Goal: Navigation & Orientation: Find specific page/section

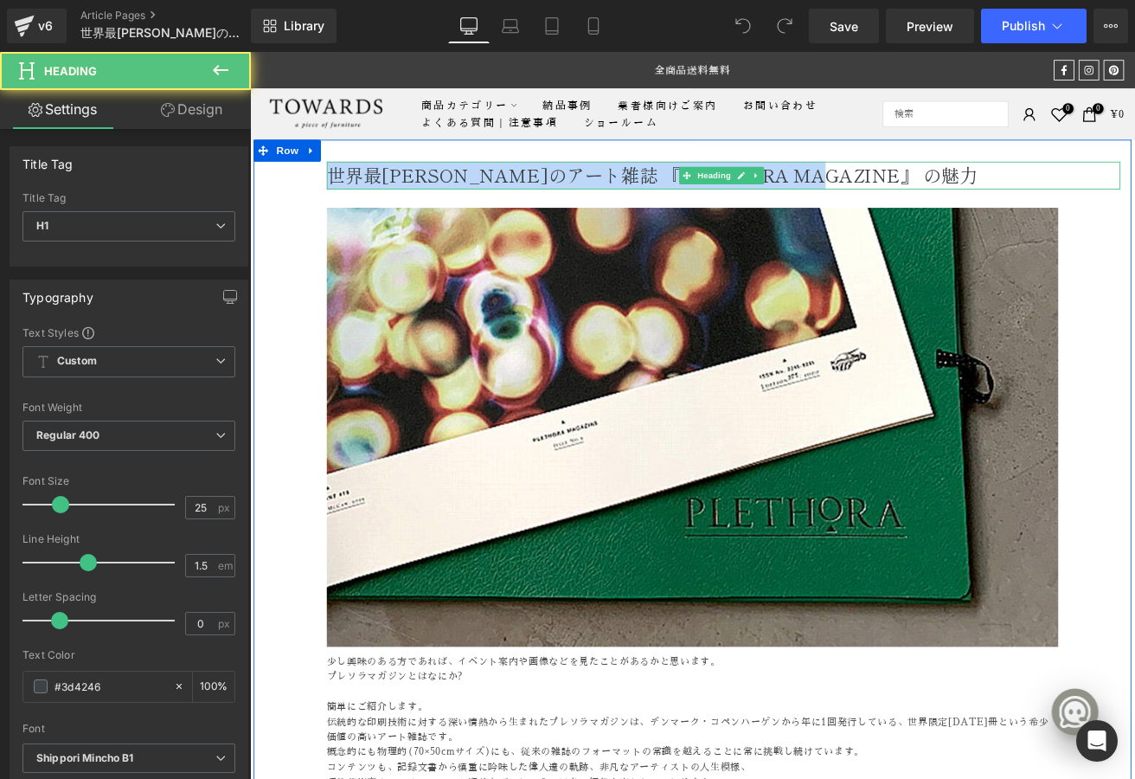
drag, startPoint x: 344, startPoint y: 195, endPoint x: 956, endPoint y: 201, distance: 612.7
click at [956, 201] on h1 "世界最高峰のアート雑誌 『PLETHORA MAGAZINE』 の魅力" at bounding box center [810, 198] width 939 height 33
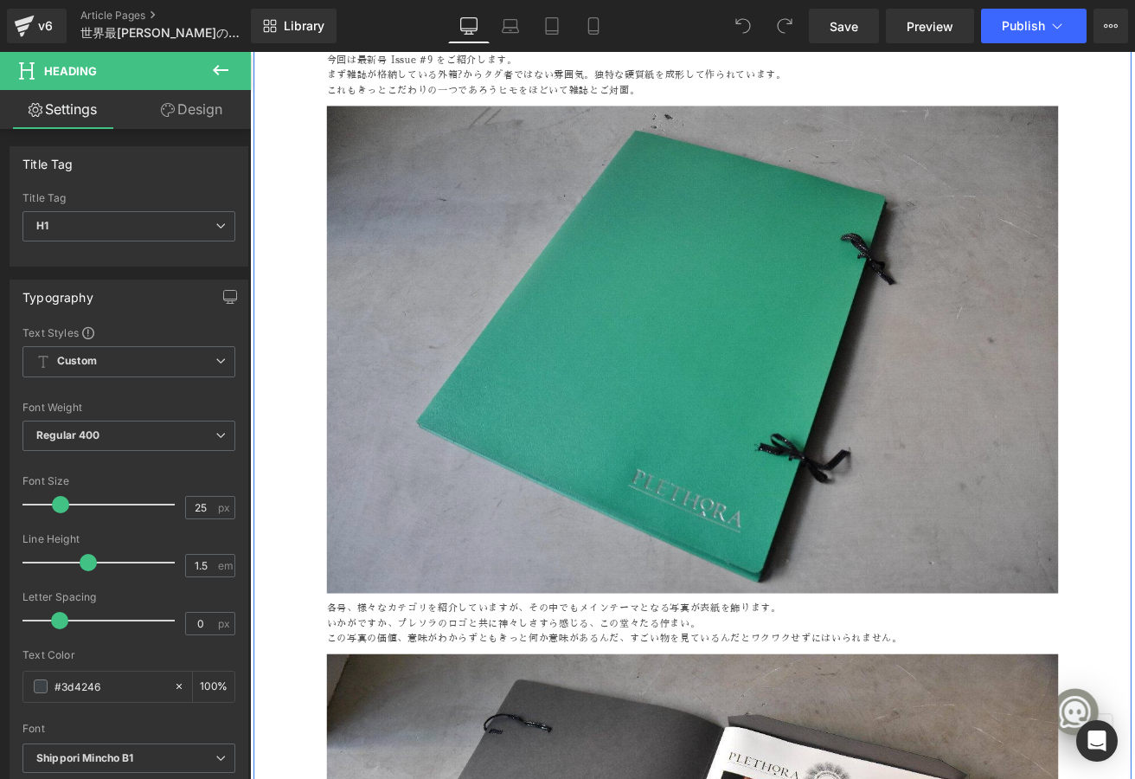
scroll to position [779, 0]
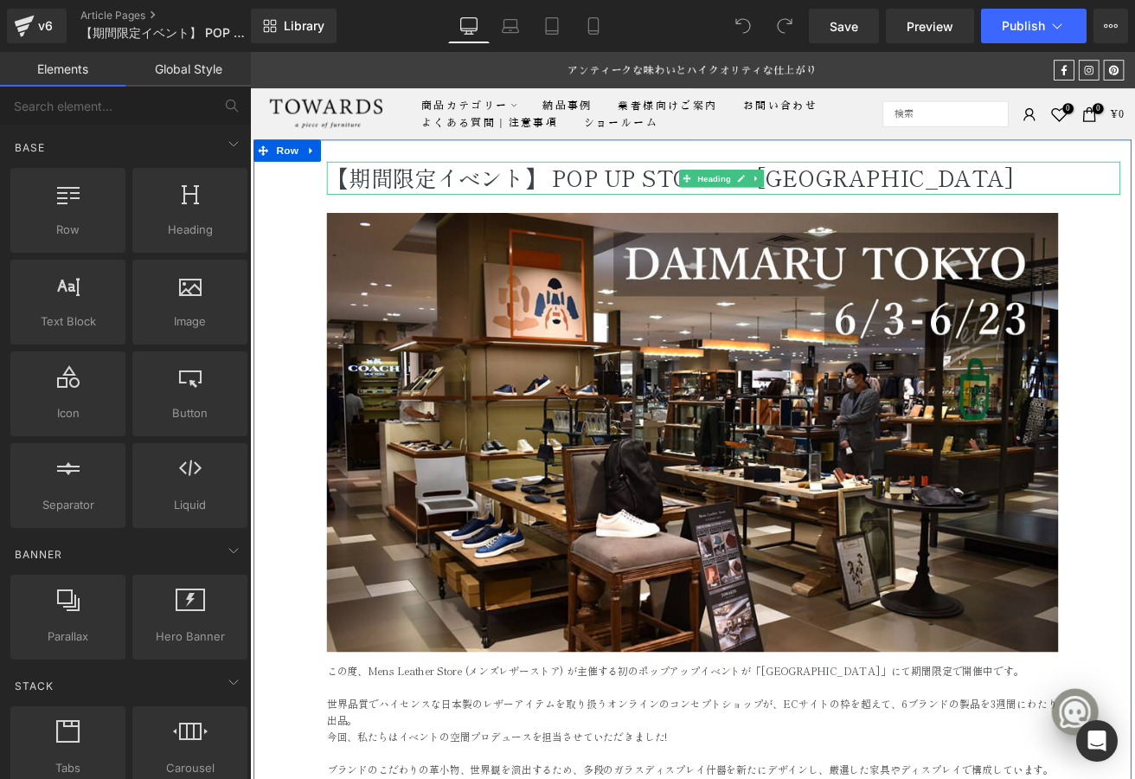
click at [448, 203] on span "【期間限定イベント】 POP UP STORE in 大丸東京店" at bounding box center [747, 201] width 813 height 38
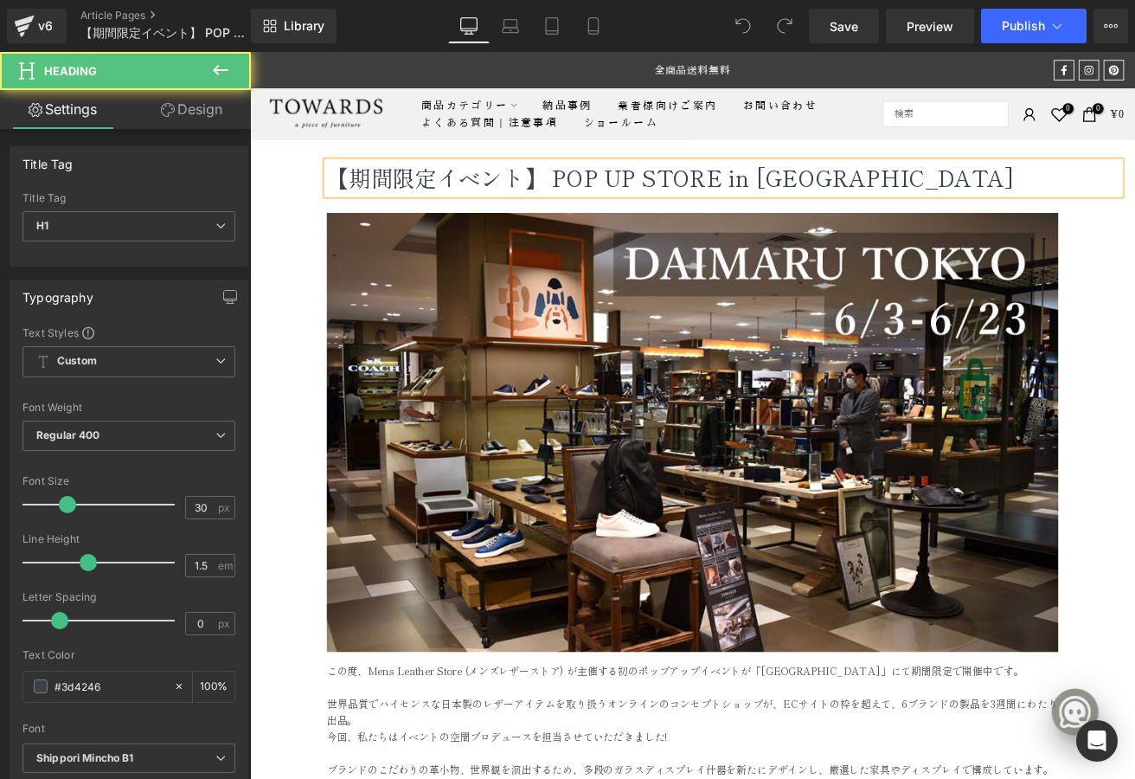
click at [455, 202] on span "【期間限定イベント】 POP UP STORE in 大丸東京店" at bounding box center [747, 201] width 813 height 38
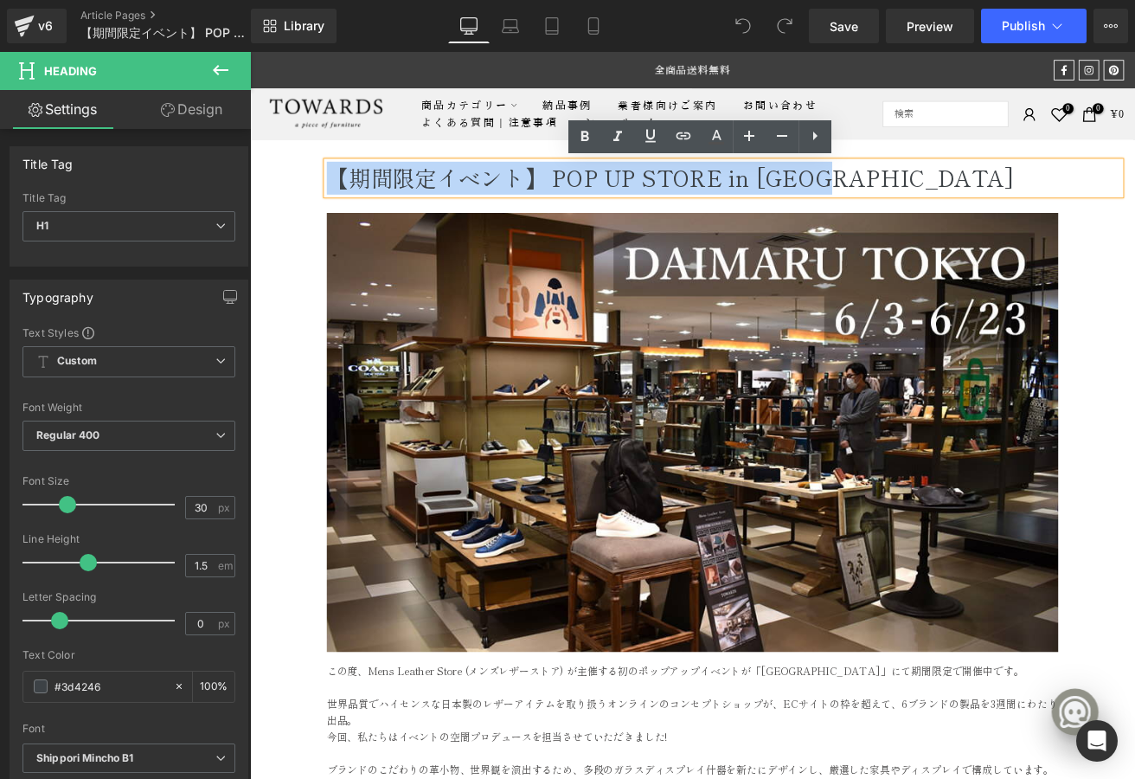
drag, startPoint x: 345, startPoint y: 200, endPoint x: 1005, endPoint y: 196, distance: 659.4
click at [1005, 196] on h1 "【期間限定イベント】 POP UP STORE in 大丸東京店" at bounding box center [810, 201] width 939 height 39
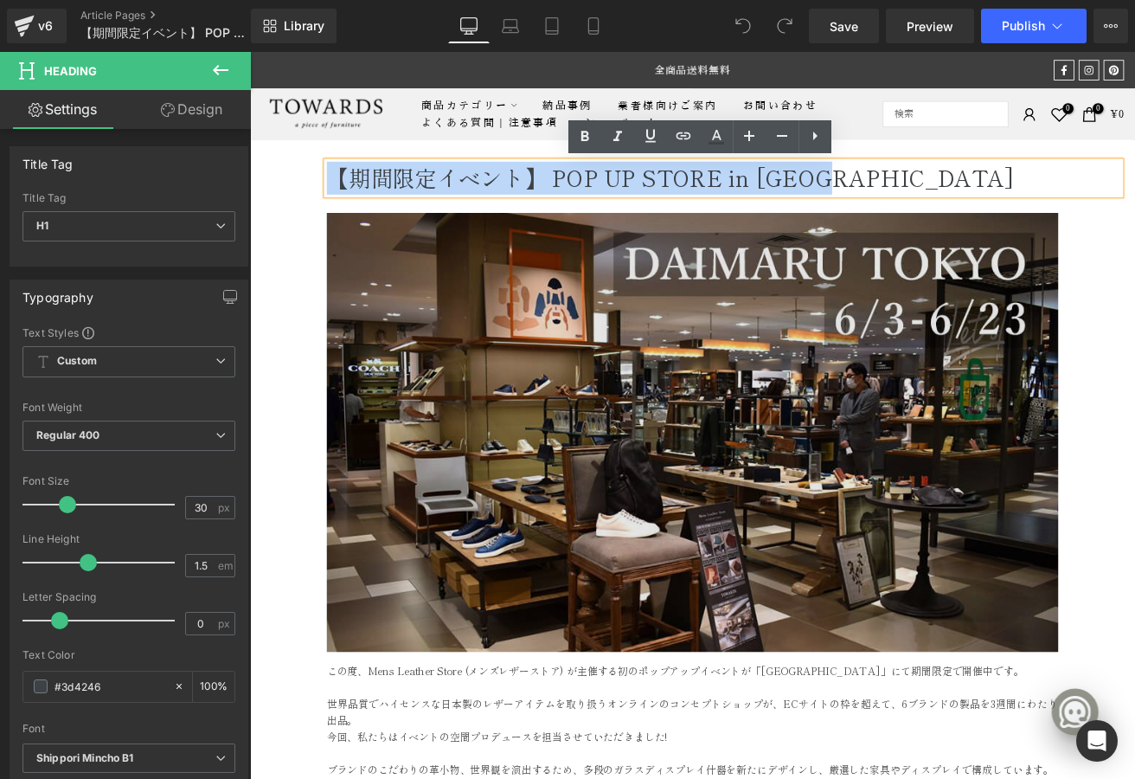
copy span "【期間限定イベント】 POP UP STORE in 大丸東京店"
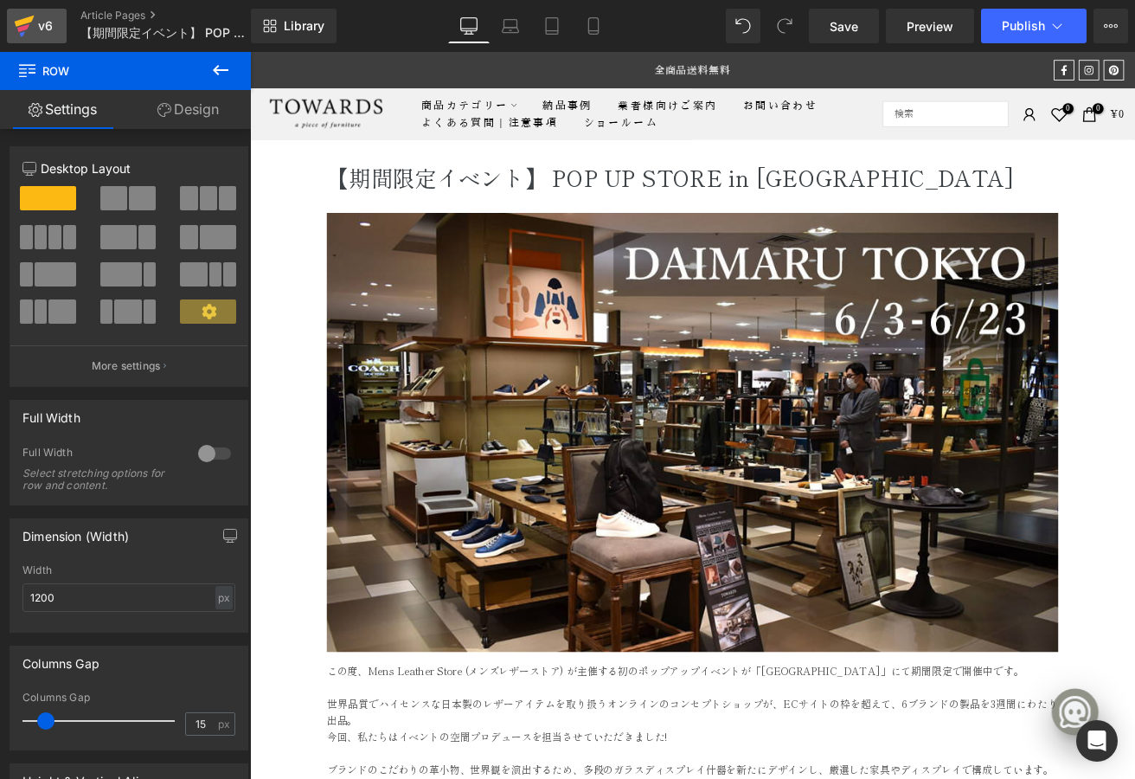
click at [42, 27] on div "v6" at bounding box center [46, 26] width 22 height 22
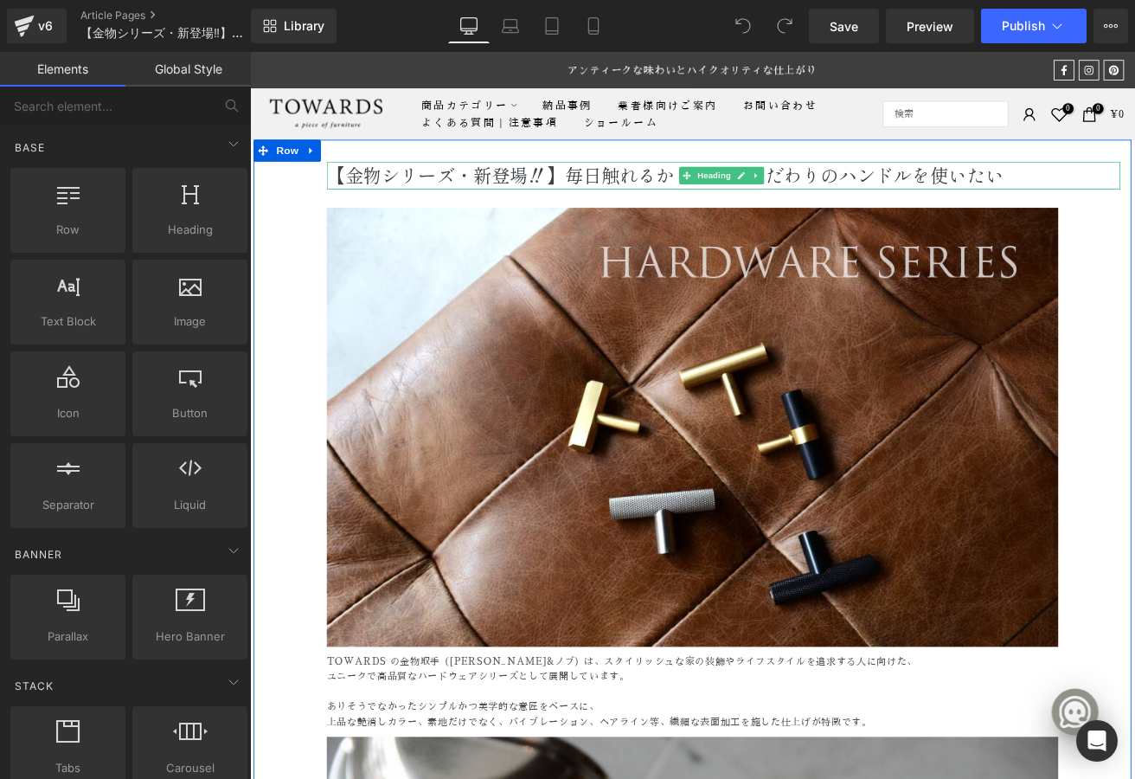
click at [572, 196] on span "【金物シリーズ・新登場‼】毎日触れるからこそ、こだわりのハンドルを使いたい" at bounding box center [741, 197] width 800 height 31
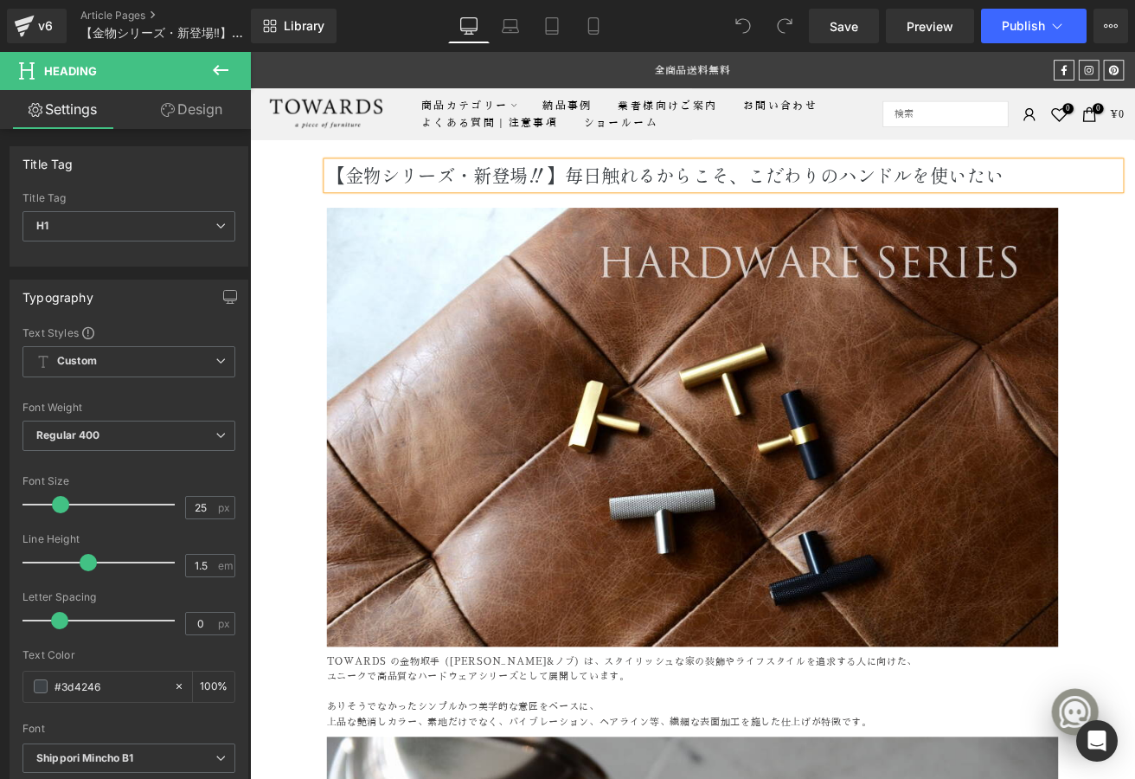
click at [579, 200] on span "【金物シリーズ・新登場‼】毎日触れるからこそ、こだわりのハンドルを使いたい" at bounding box center [741, 197] width 800 height 31
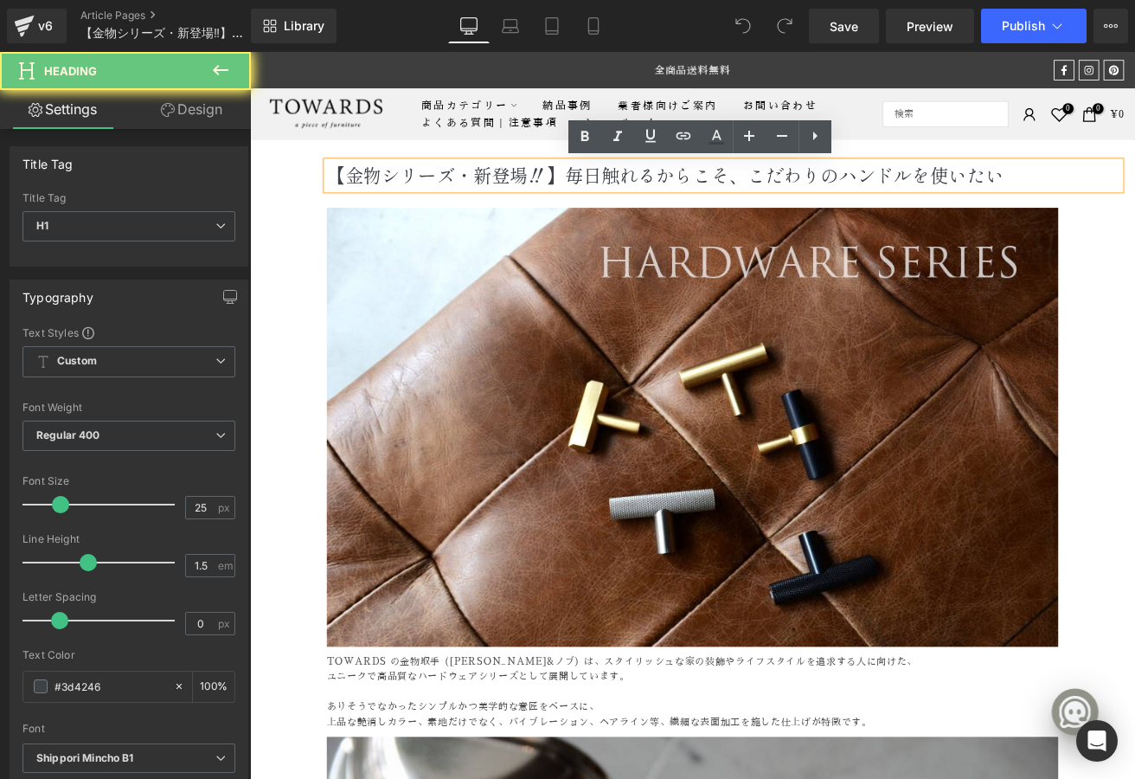
click at [590, 199] on span "【金物シリーズ・新登場‼】毎日触れるからこそ、こだわりのハンドルを使いたい" at bounding box center [741, 197] width 800 height 31
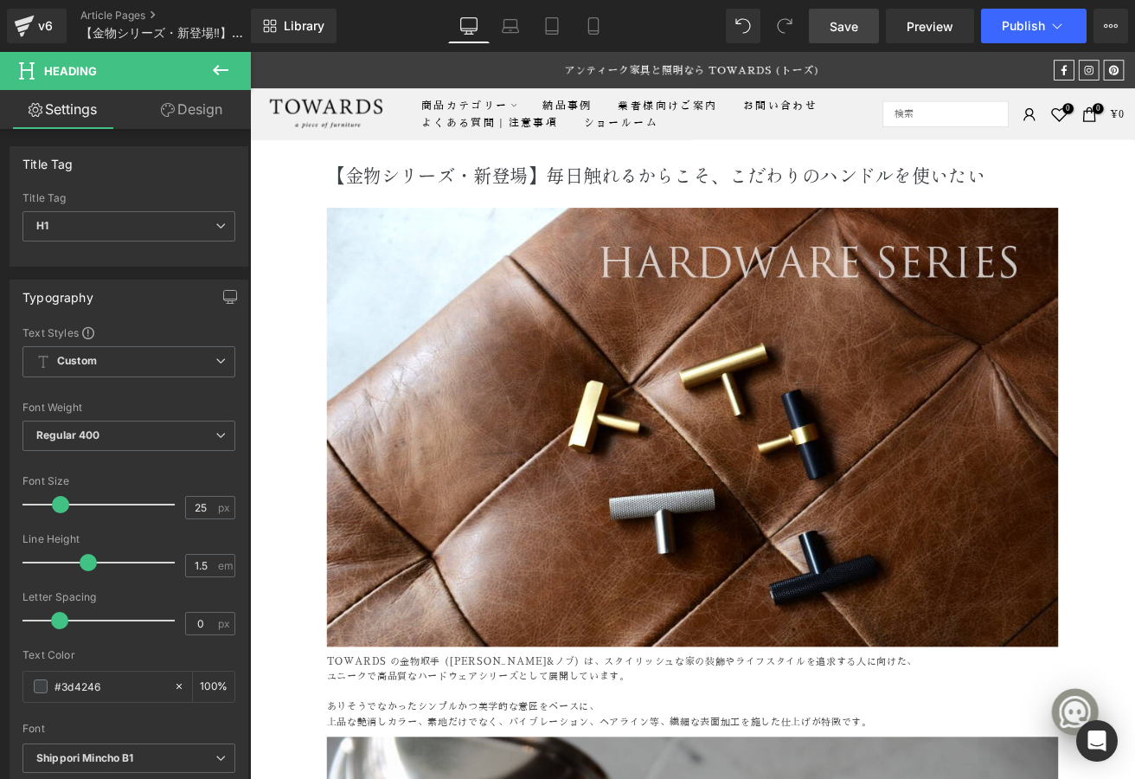
click at [846, 22] on span "Save" at bounding box center [844, 26] width 29 height 18
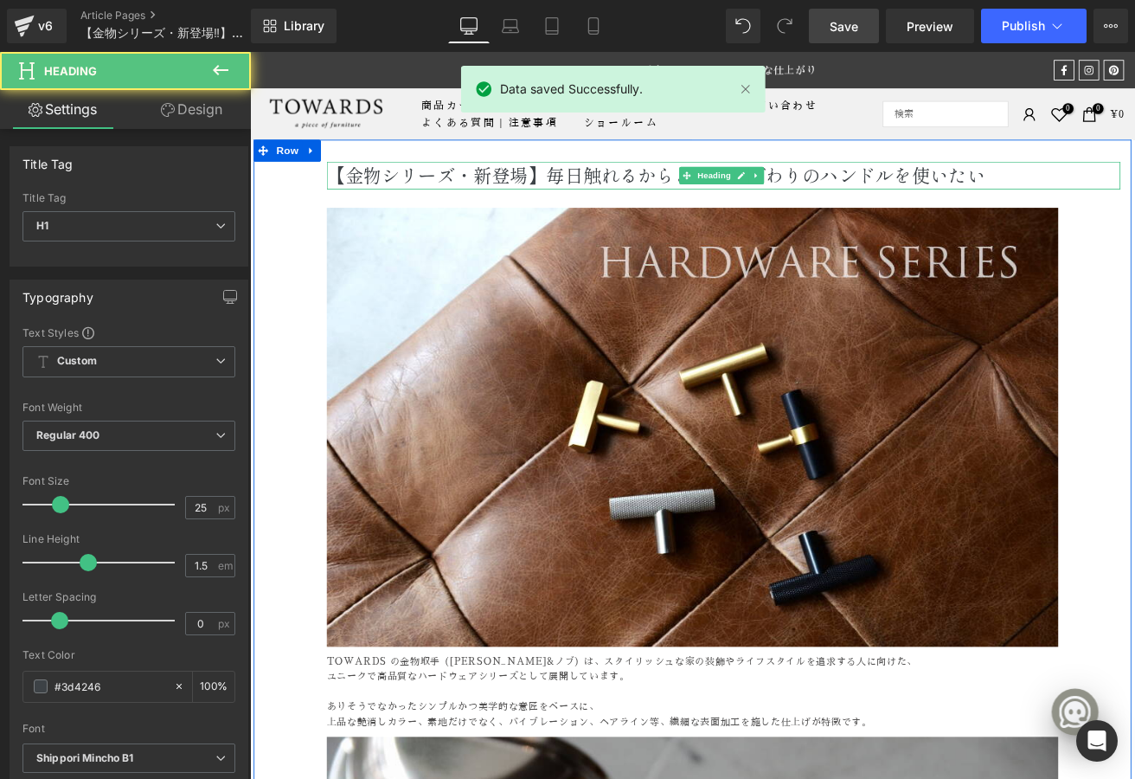
click at [722, 201] on span "【金物シリーズ・新登場】毎日触れるからこそ、こだわりのハンドルを使いたい" at bounding box center [730, 197] width 779 height 31
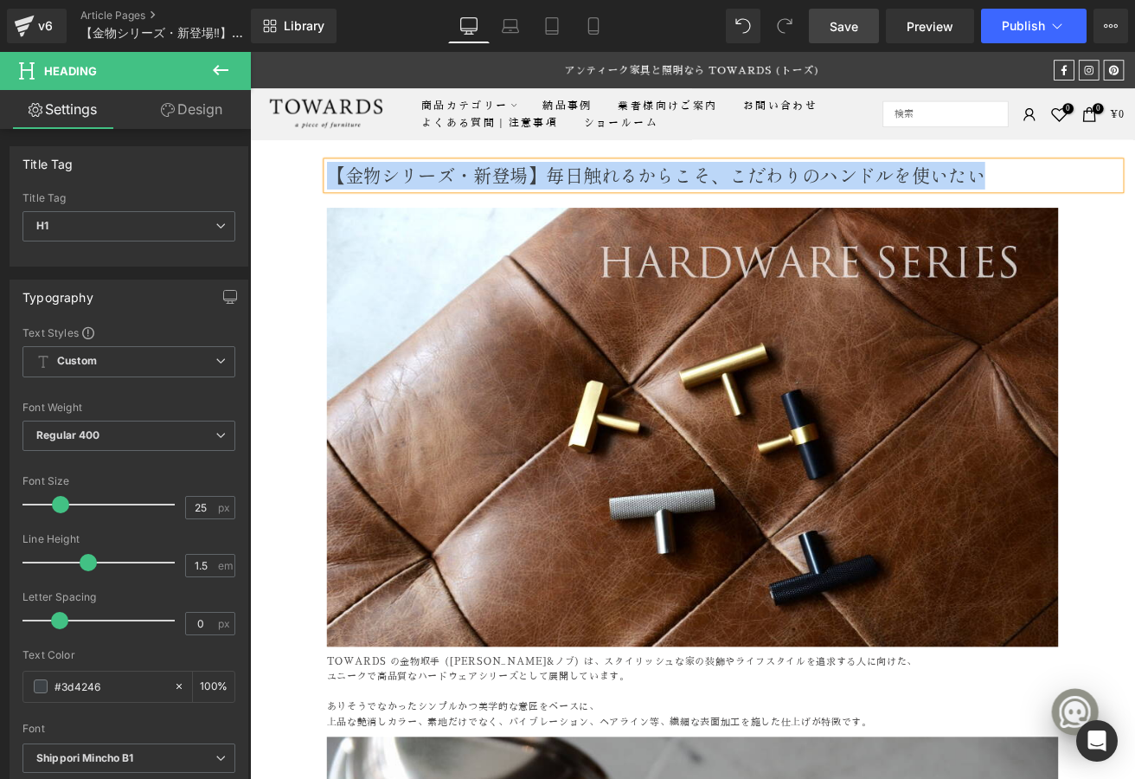
copy span "【金物シリーズ・新登場】毎日触れるからこそ、こだわりのハンドルを使いたい"
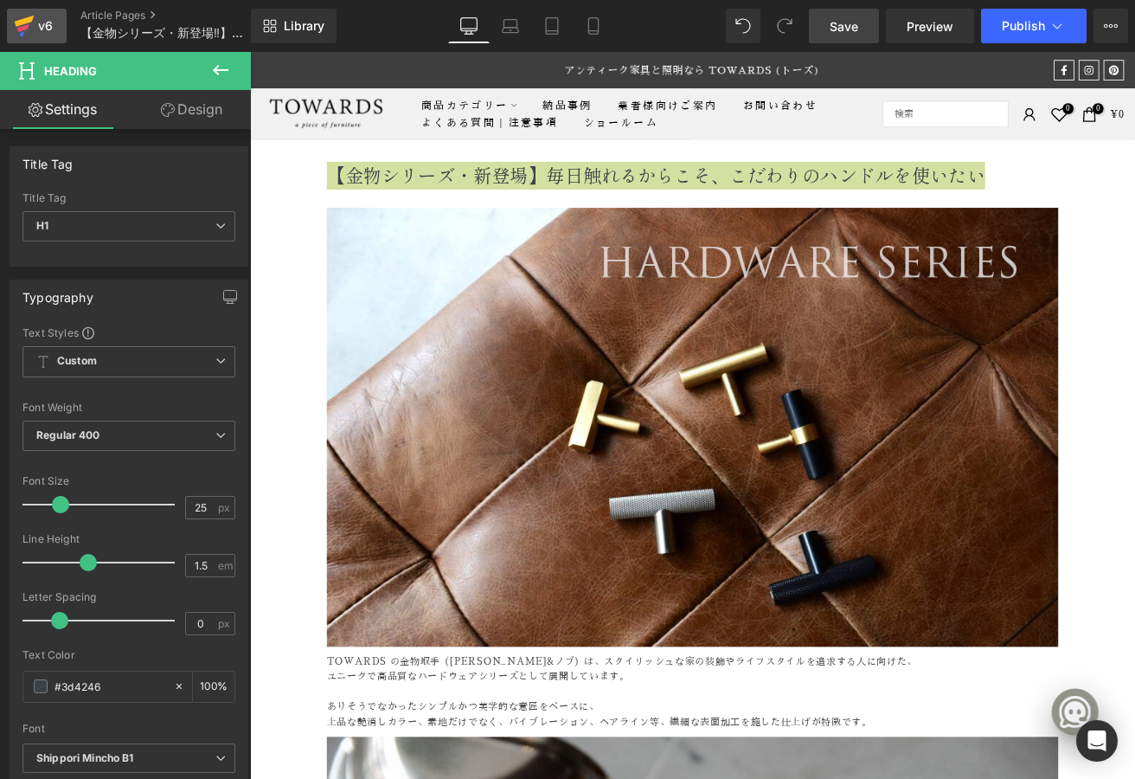
click at [38, 22] on div "v6" at bounding box center [46, 26] width 22 height 22
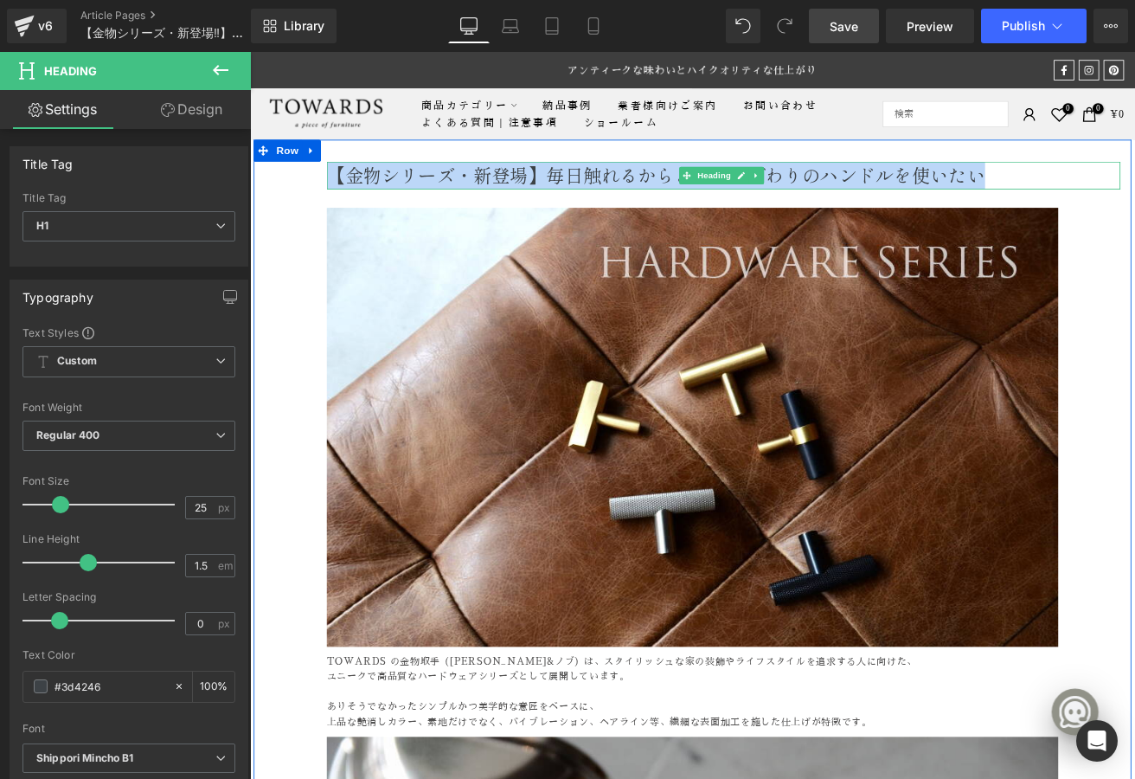
click at [391, 208] on span "【金物シリーズ・新登場】毎日触れるからこそ、こだわりのハンドルを使いたい" at bounding box center [730, 197] width 779 height 31
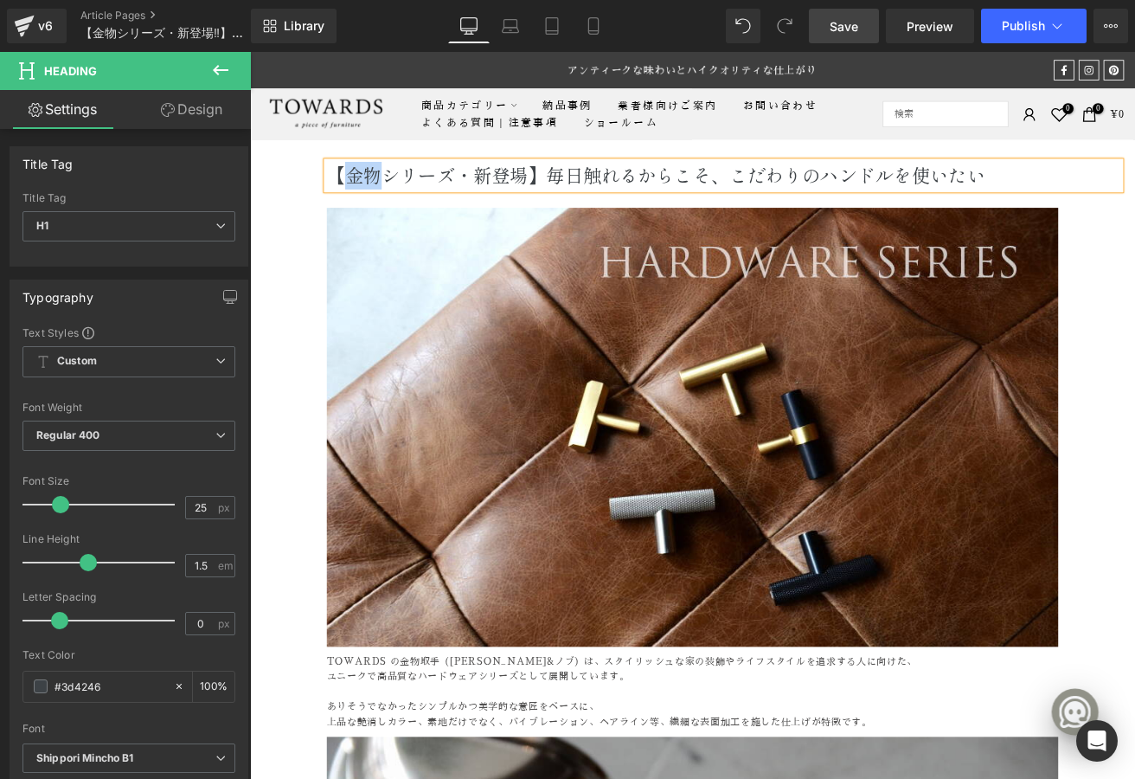
click at [389, 208] on span "【金物シリーズ・新登場】毎日触れるからこそ、こだわりのハンドルを使いたい" at bounding box center [730, 197] width 779 height 31
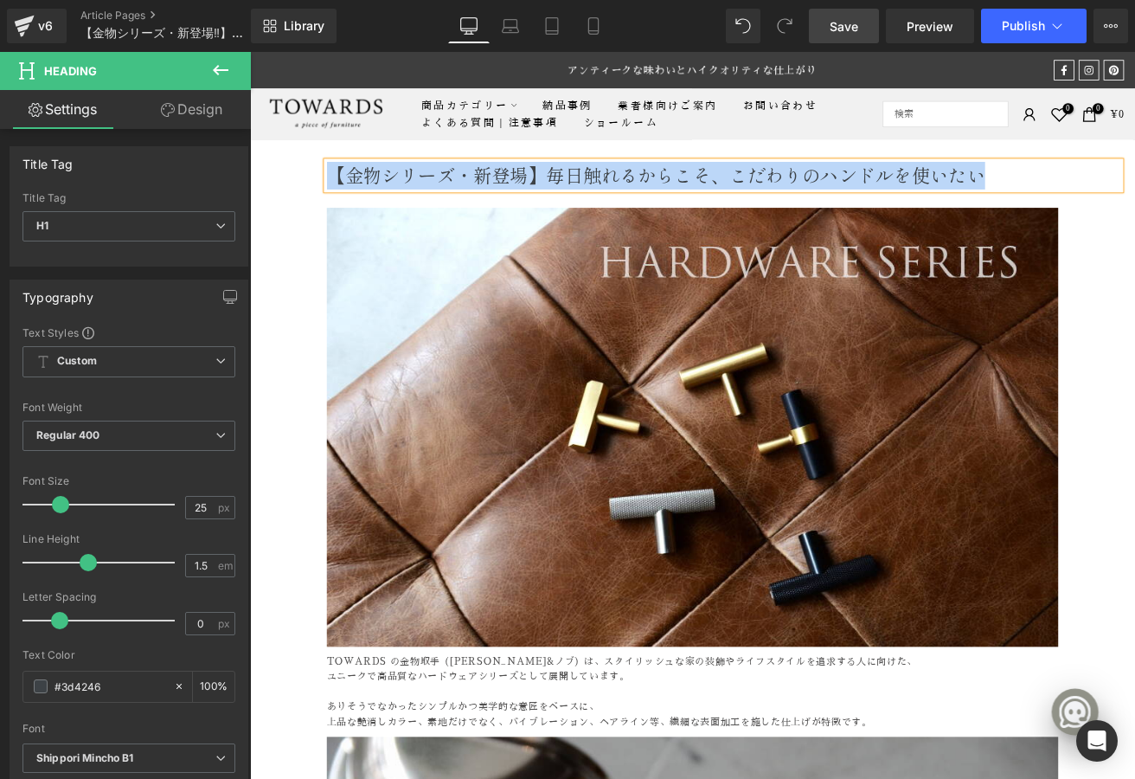
copy span "【金物シリーズ・新登場】毎日触れるからこそ、こだわりのハンドルを使いたい"
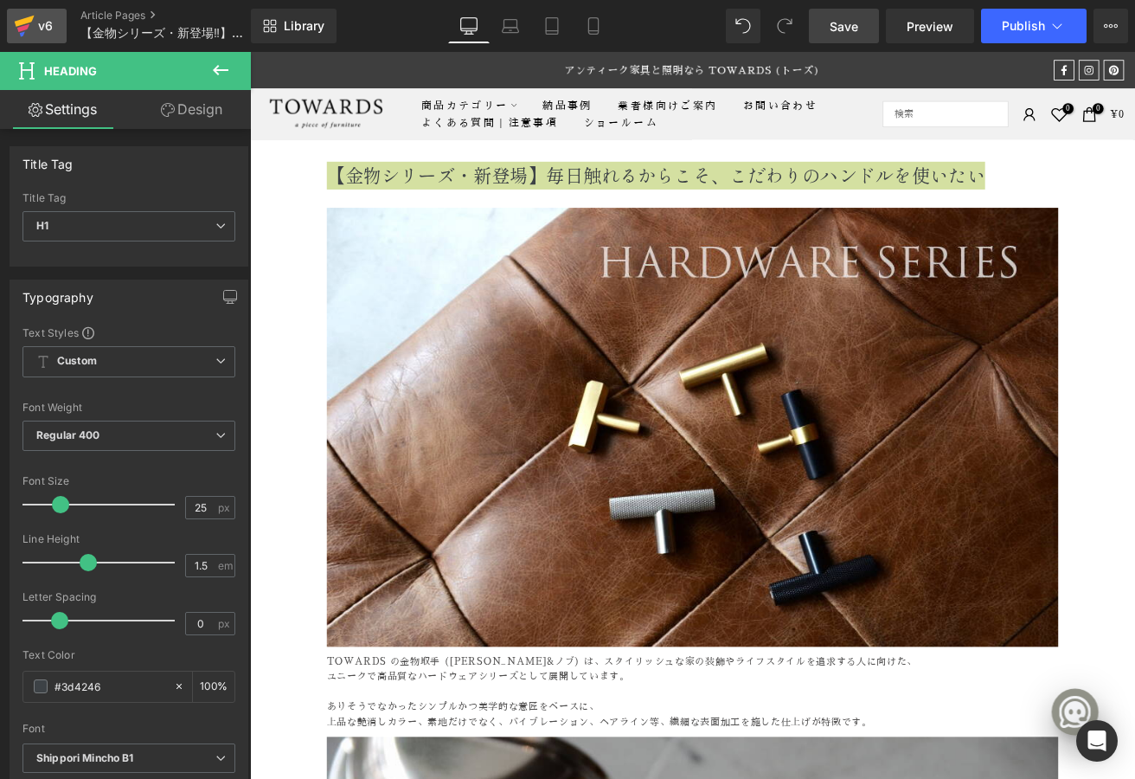
click at [22, 22] on icon at bounding box center [25, 21] width 20 height 11
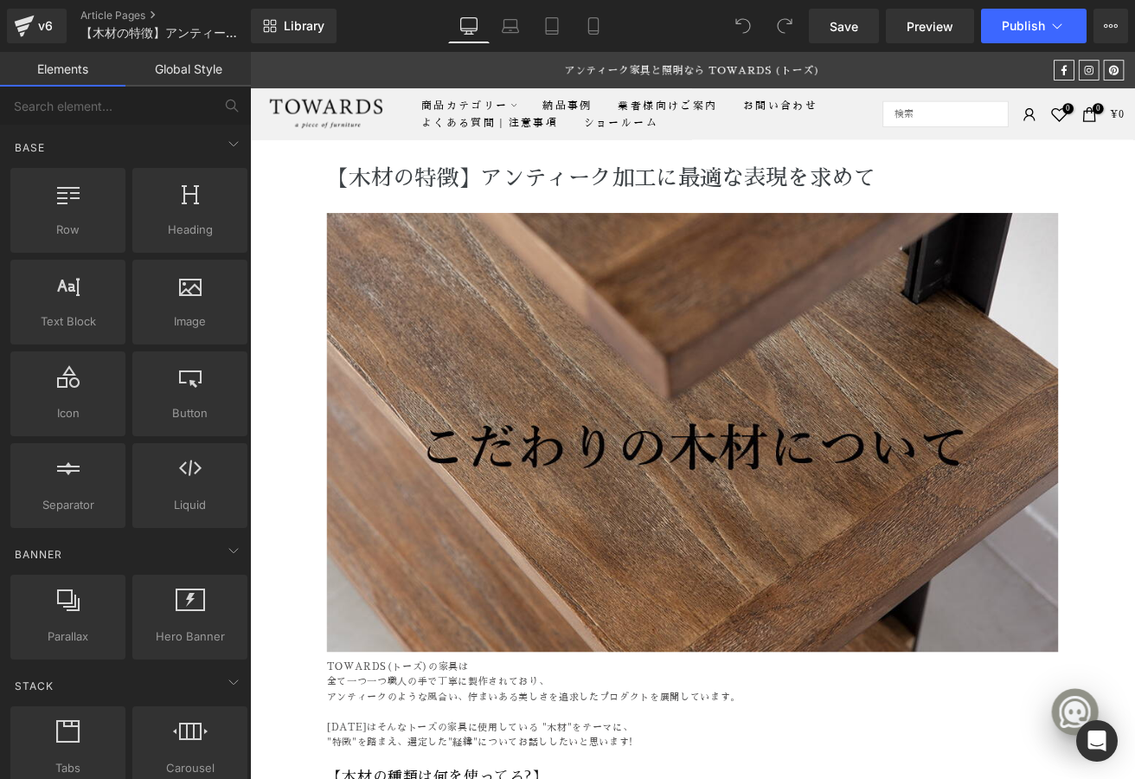
click at [495, 200] on span "【木材の特徴】アンティーク加工に最適な表現を求めて" at bounding box center [665, 201] width 649 height 26
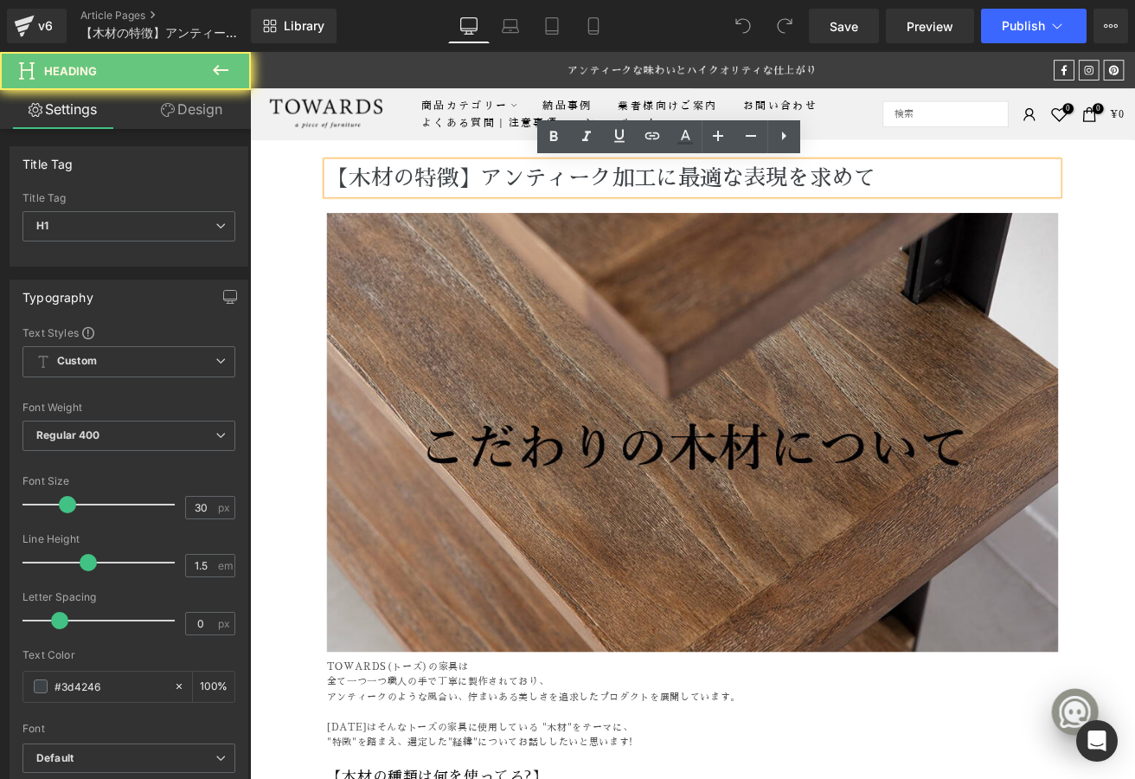
click at [449, 195] on span "【木材の特徴】アンティーク加工に最適な表現を求めて" at bounding box center [665, 201] width 649 height 26
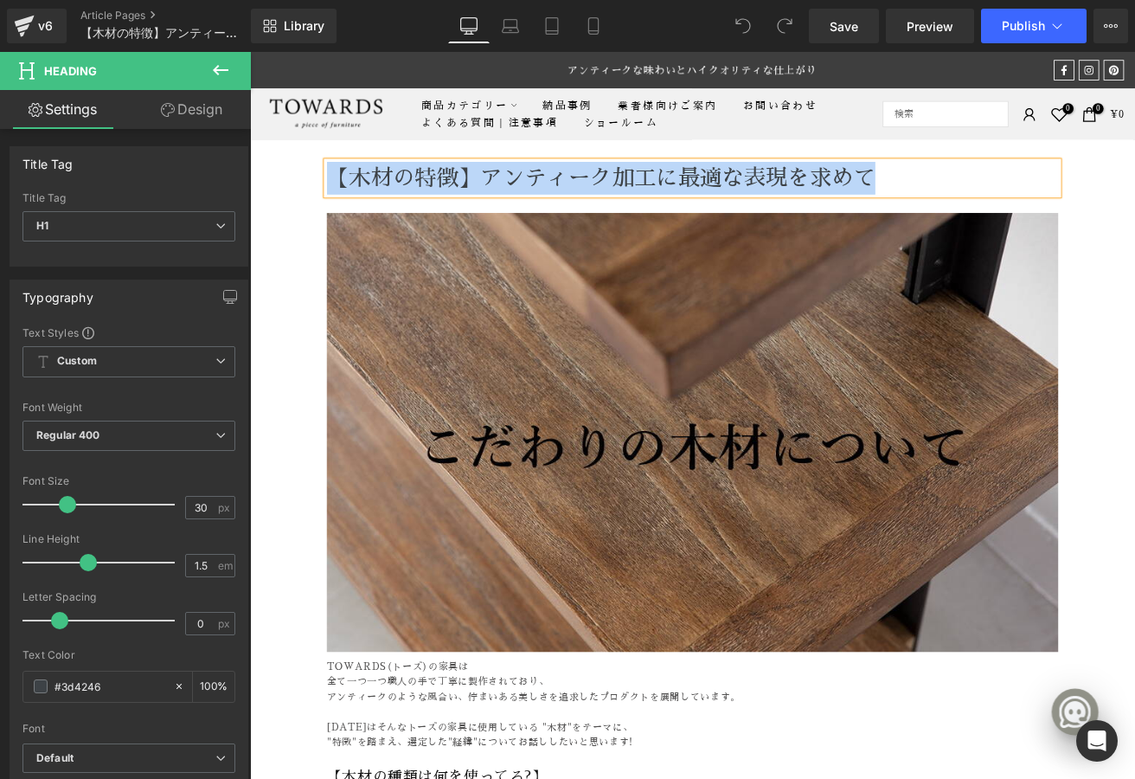
copy span "【木材の特徴】アンティーク加工に最適な表現を求めて"
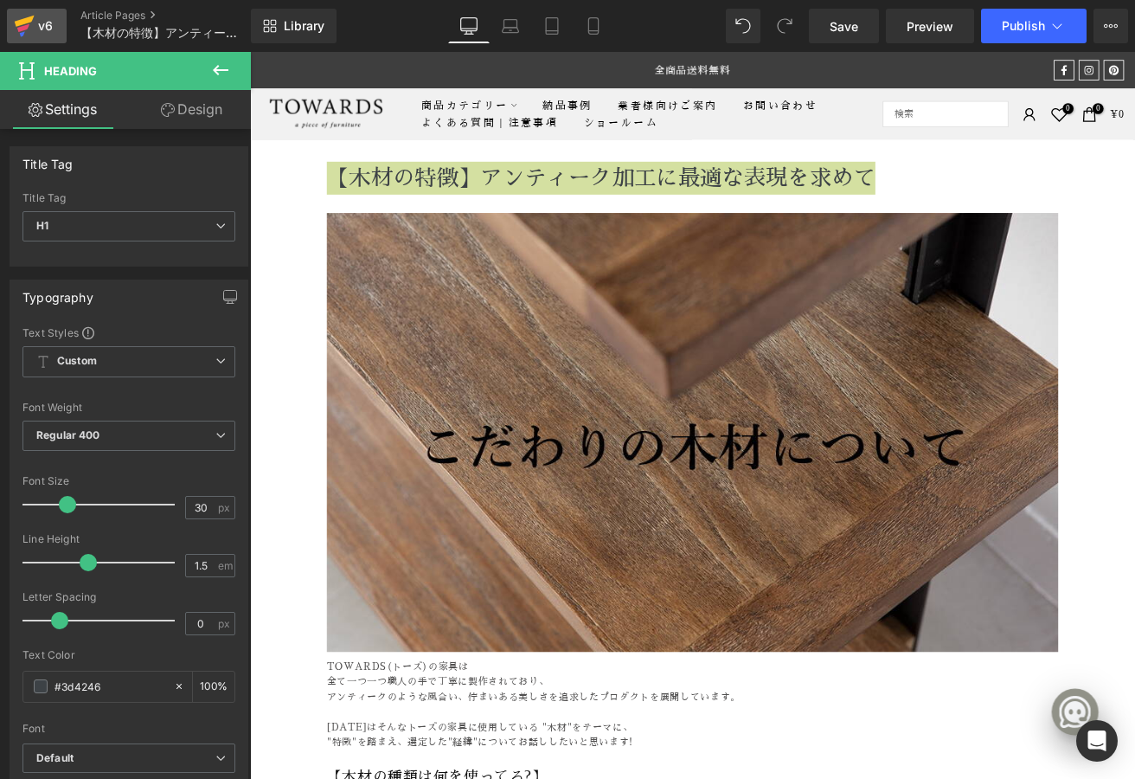
click at [42, 38] on link "v6" at bounding box center [37, 26] width 60 height 35
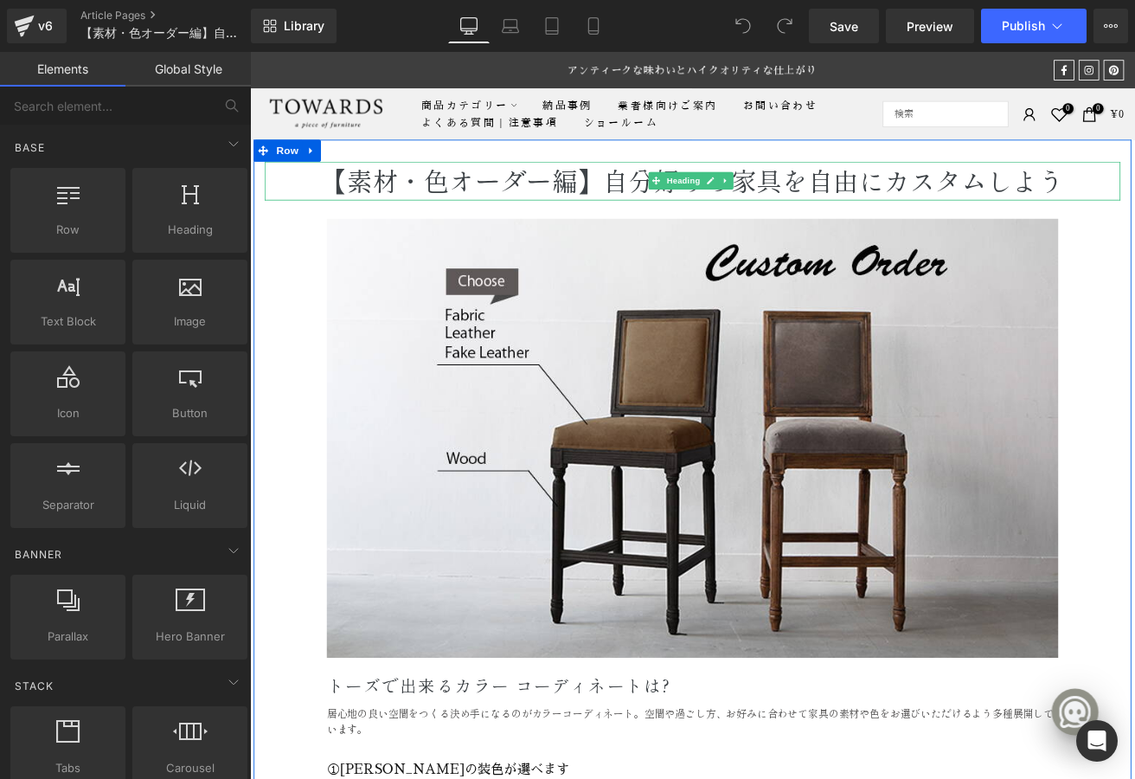
click at [561, 210] on span "【素材・色オーダー編】自分好みの家具を自由にカスタムしよう" at bounding box center [774, 204] width 878 height 44
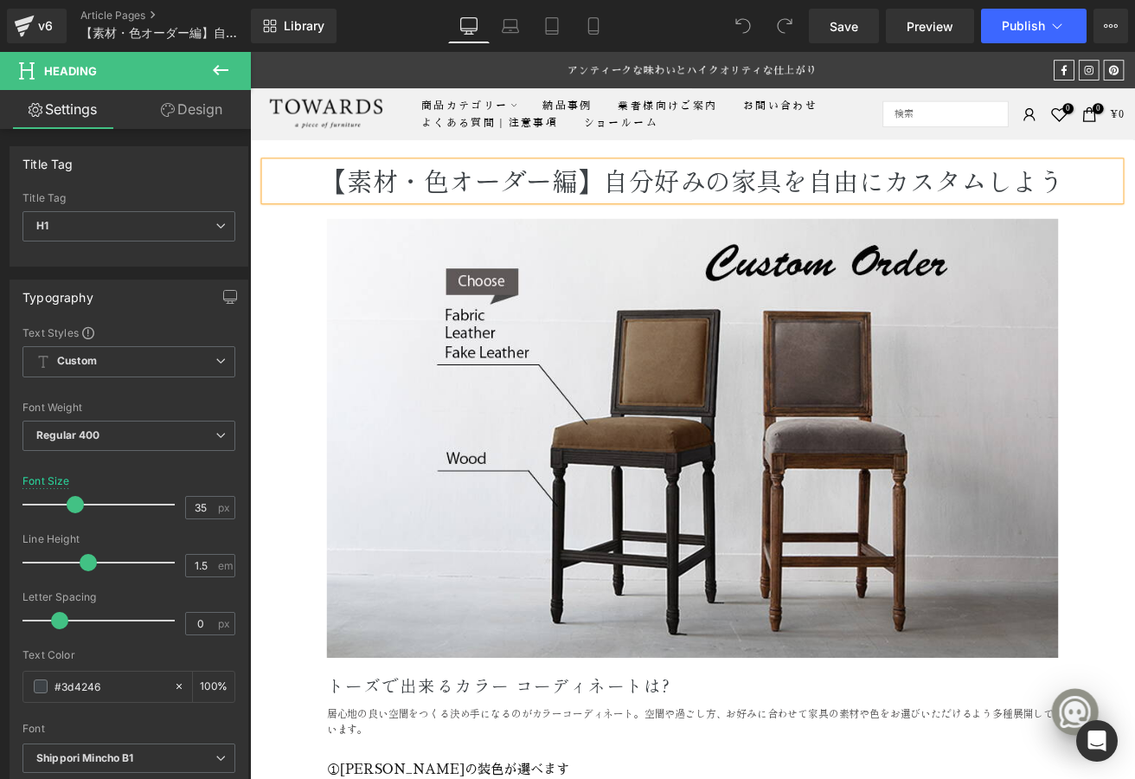
click at [558, 210] on span "【素材・色オーダー編】自分好みの家具を自由にカスタムしよう" at bounding box center [774, 204] width 878 height 44
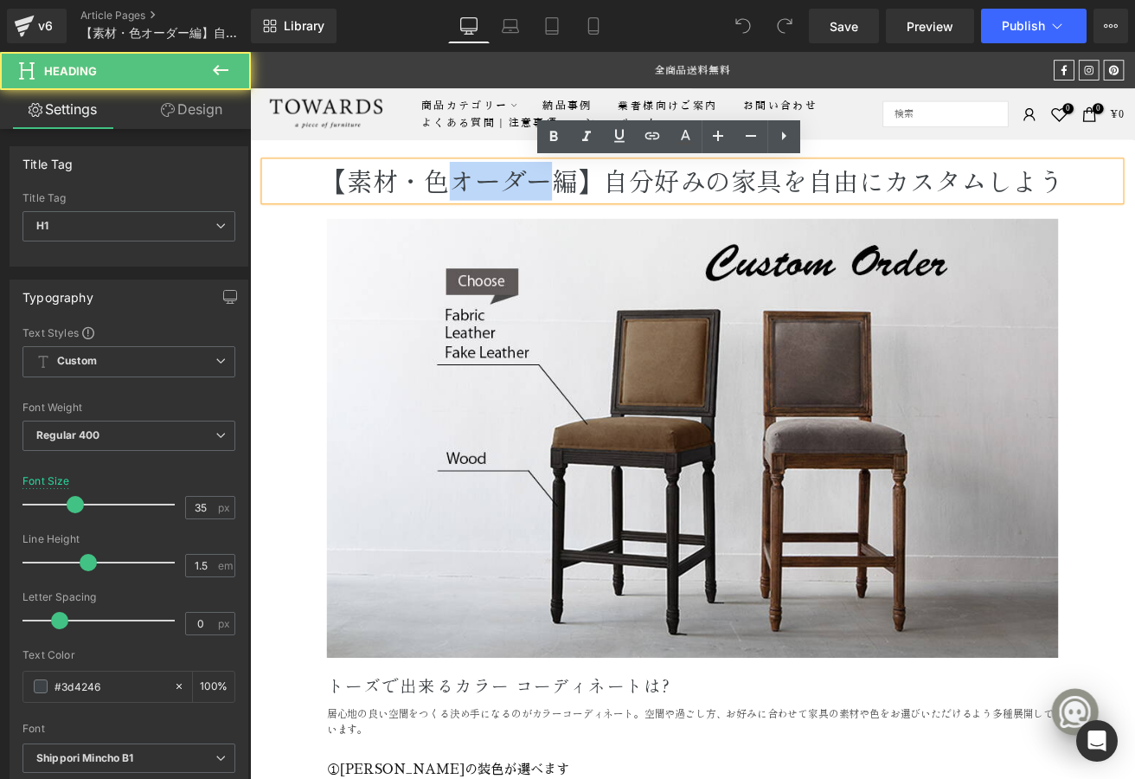
click at [558, 210] on span "【素材・色オーダー編】自分好みの家具を自由にカスタムしよう" at bounding box center [774, 204] width 878 height 44
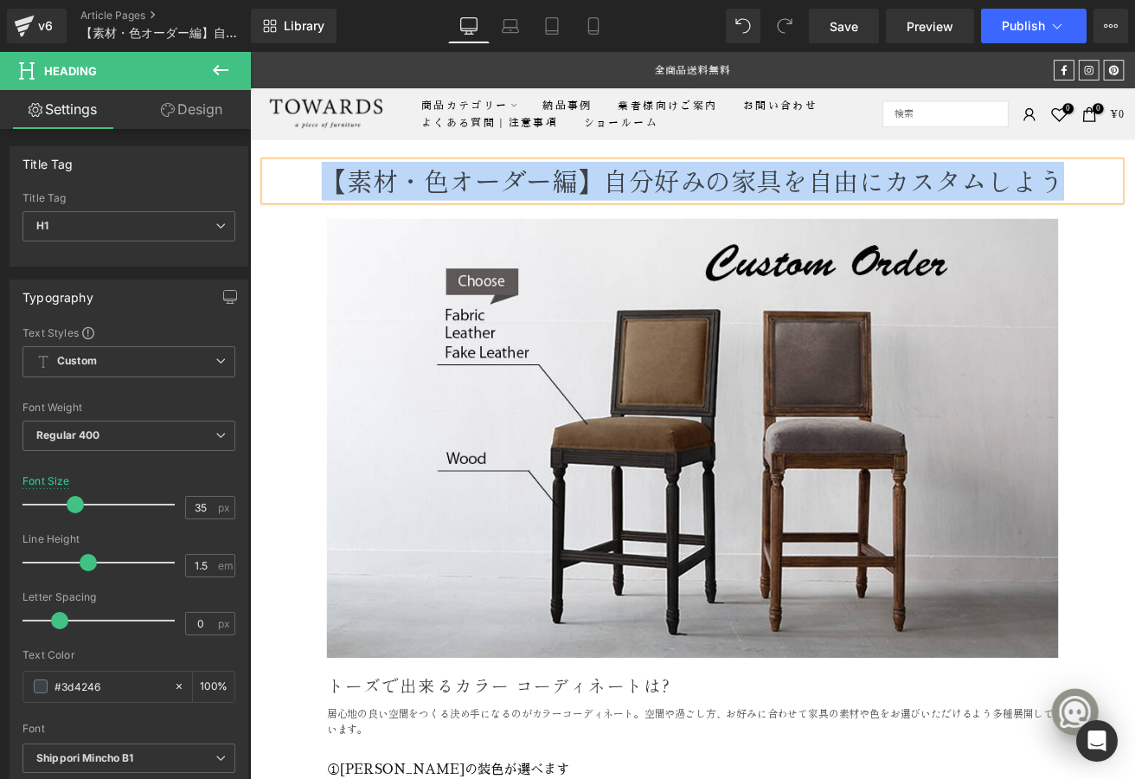
copy span "【素材・色オーダー編】自分好みの家具を自由にカスタムしよう"
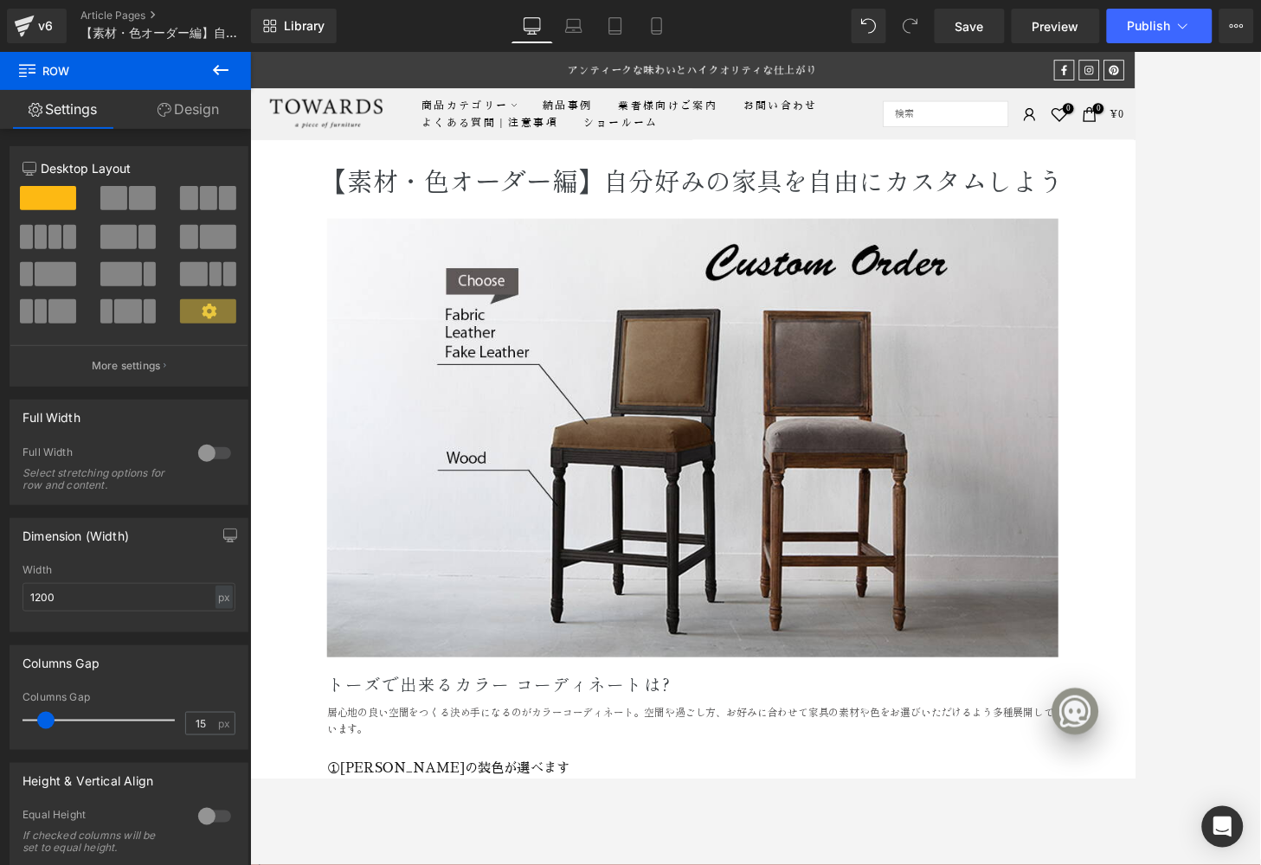
click at [1134, 599] on div at bounding box center [755, 458] width 1011 height 813
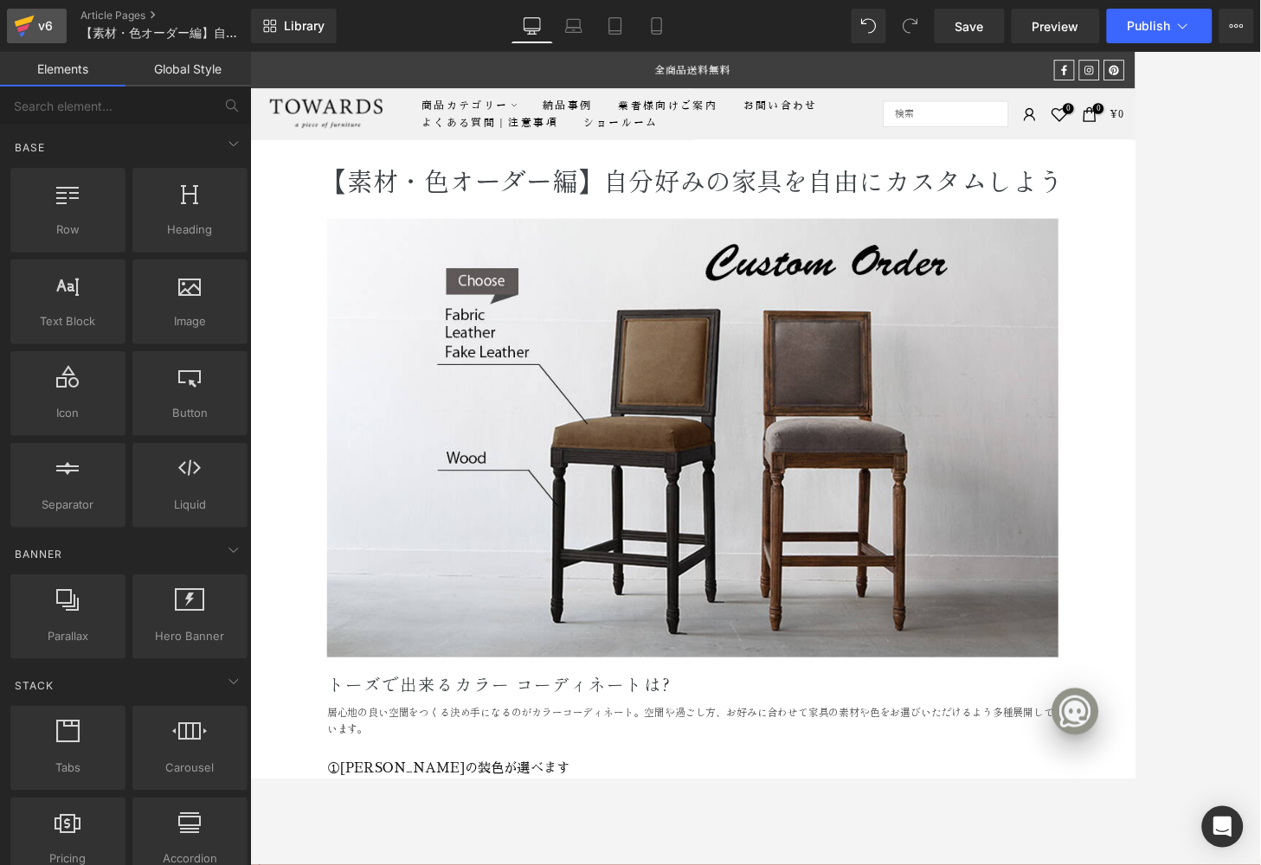
click at [47, 28] on div "v6" at bounding box center [46, 26] width 22 height 22
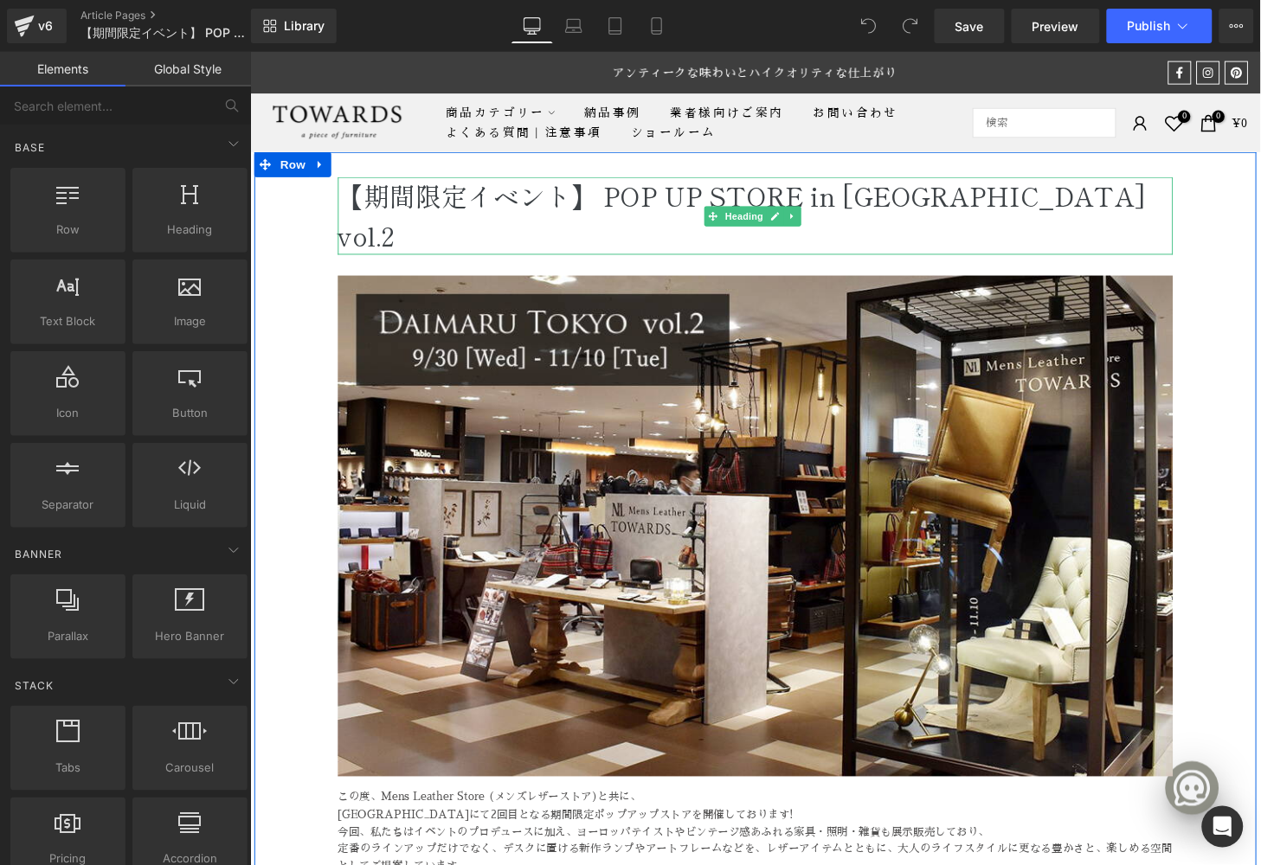
click at [608, 202] on span "【期間限定イベント】 POP UP STORE in [GEOGRAPHIC_DATA] vol.2" at bounding box center [758, 221] width 837 height 80
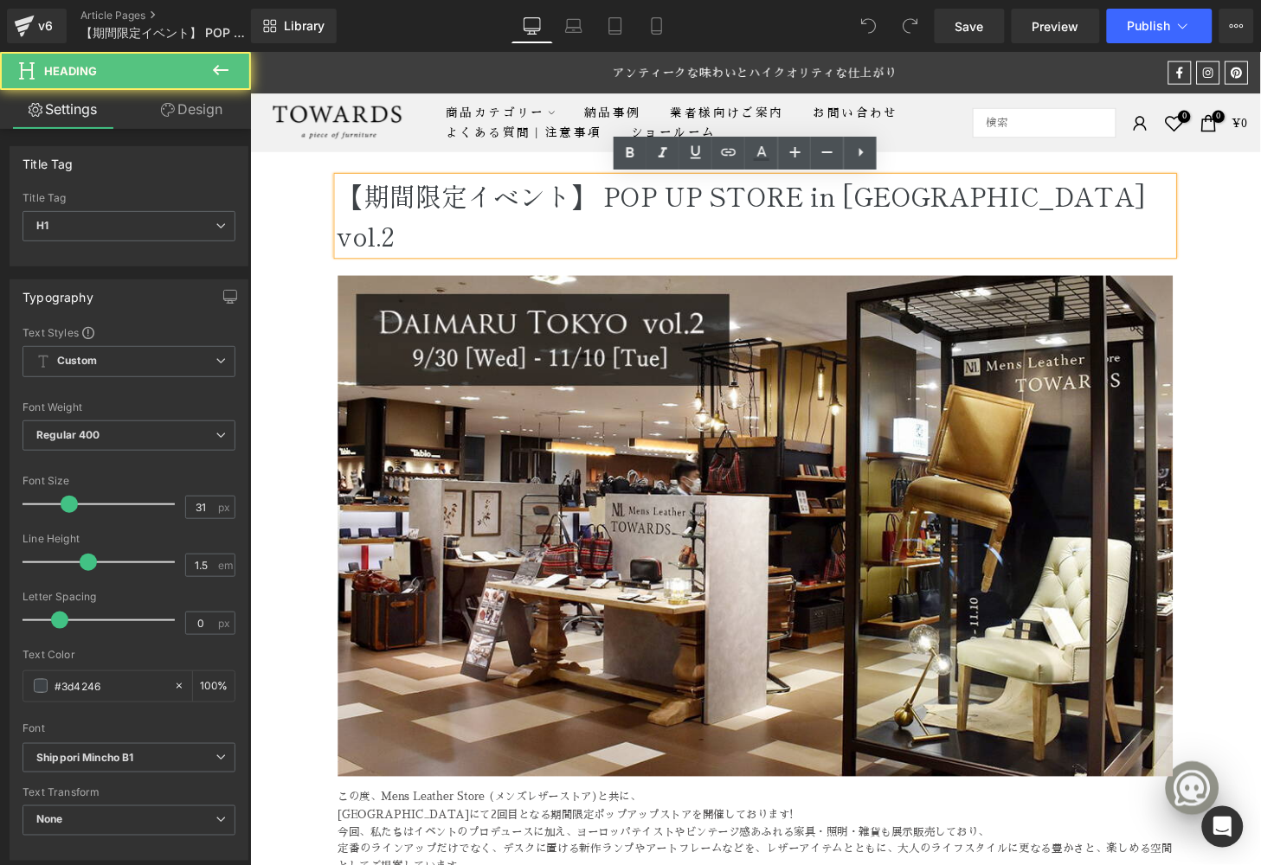
click at [608, 202] on span "【期間限定イベント】 POP UP STORE in [GEOGRAPHIC_DATA] vol.2" at bounding box center [758, 221] width 837 height 80
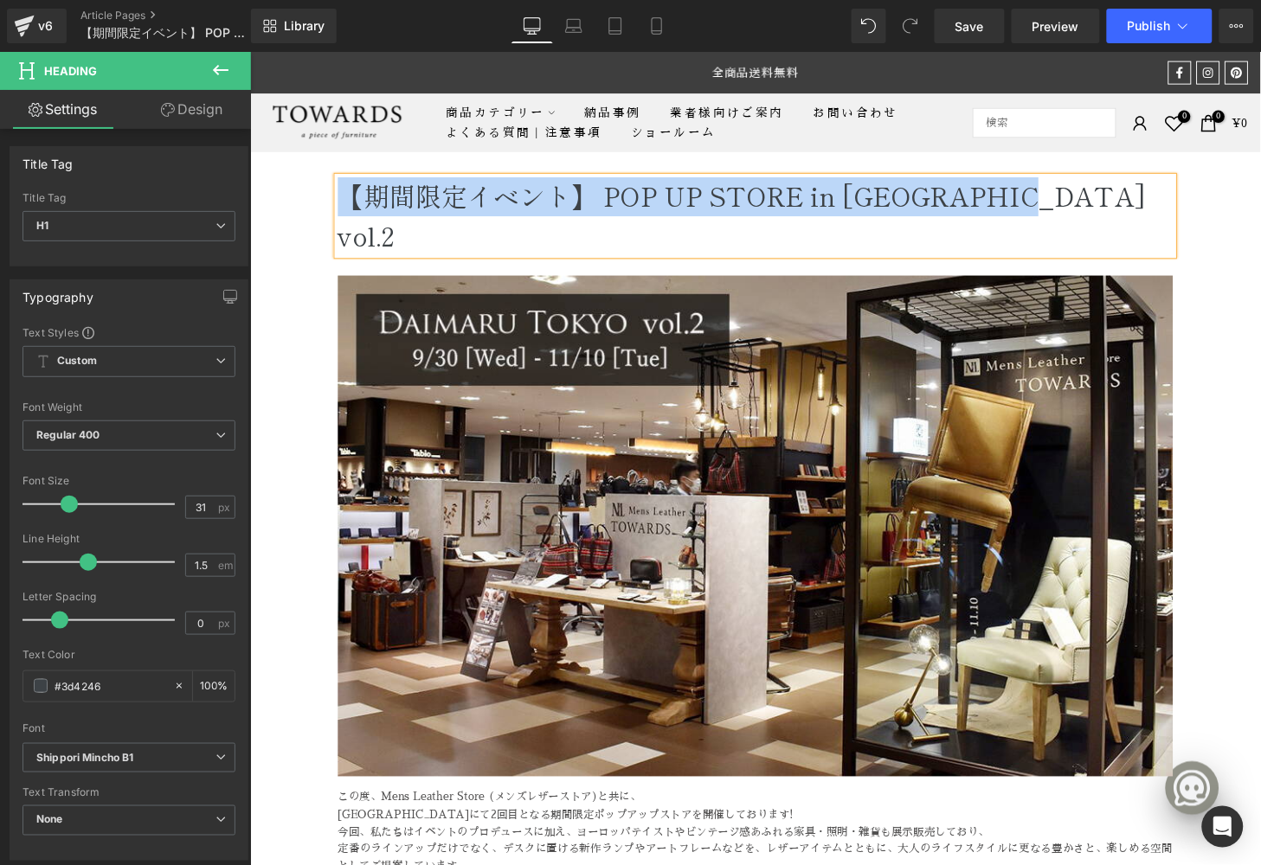
copy span "【期間限定イベント】 POP UP STORE in [GEOGRAPHIC_DATA] vol.2"
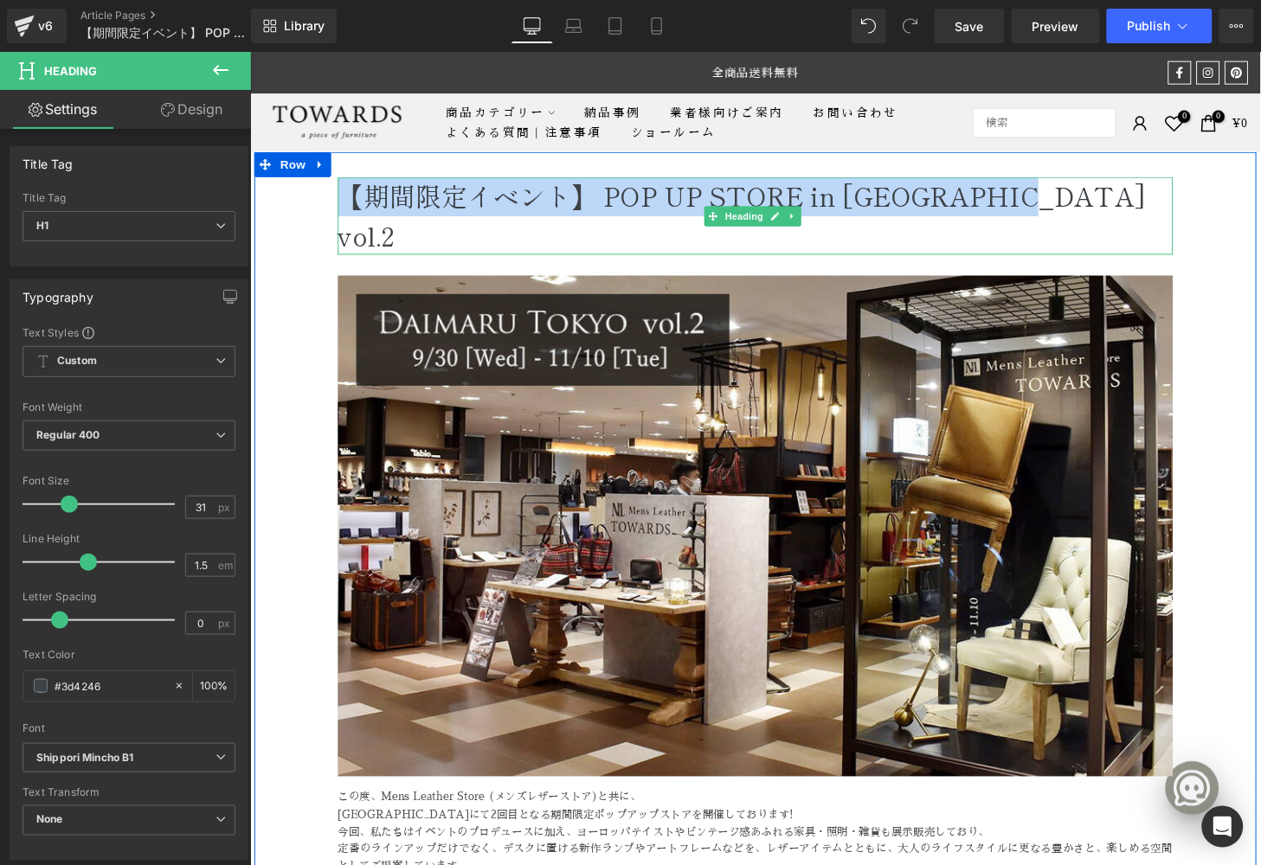
click at [410, 196] on span "【期間限定イベント】 POP UP STORE in [GEOGRAPHIC_DATA] vol.2" at bounding box center [758, 221] width 837 height 80
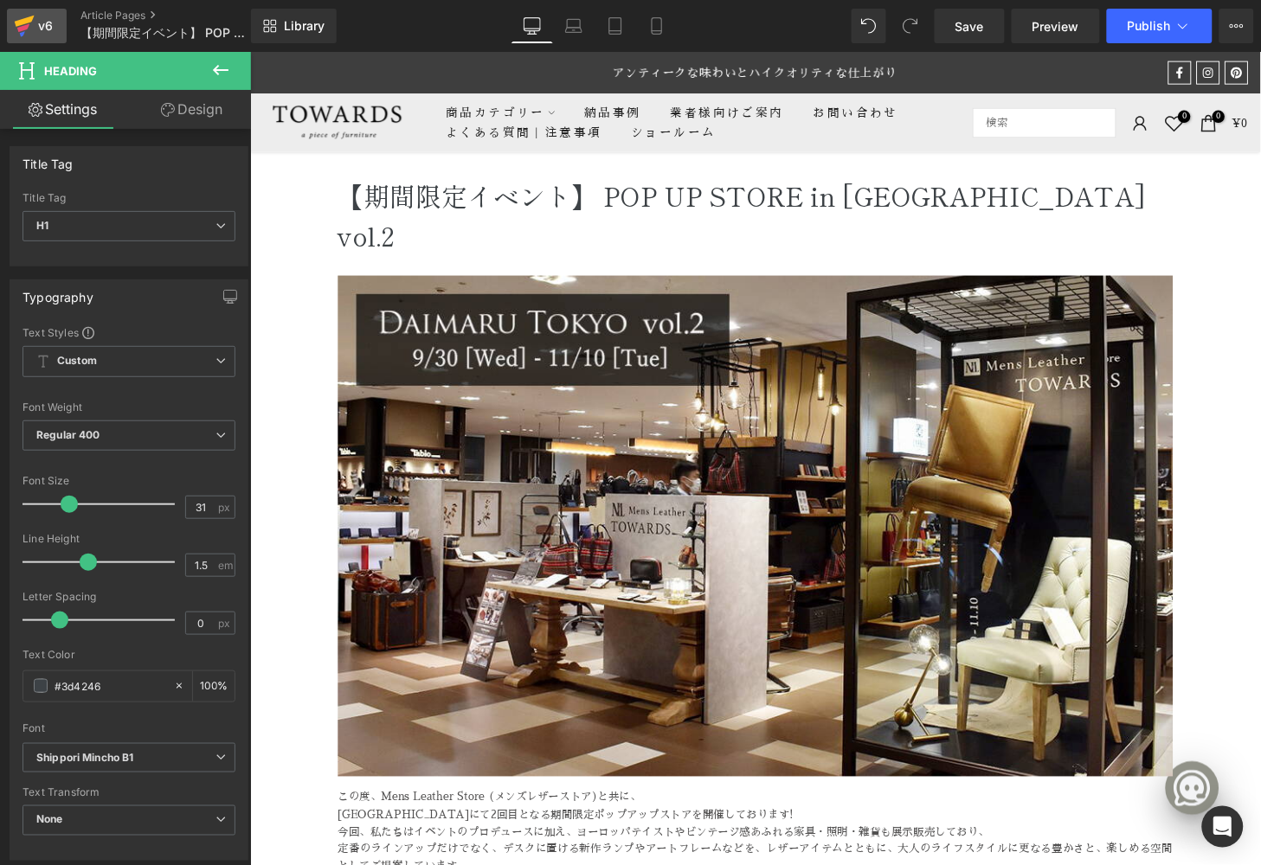
click at [37, 17] on div "v6" at bounding box center [46, 26] width 22 height 22
